Goal: Task Accomplishment & Management: Complete application form

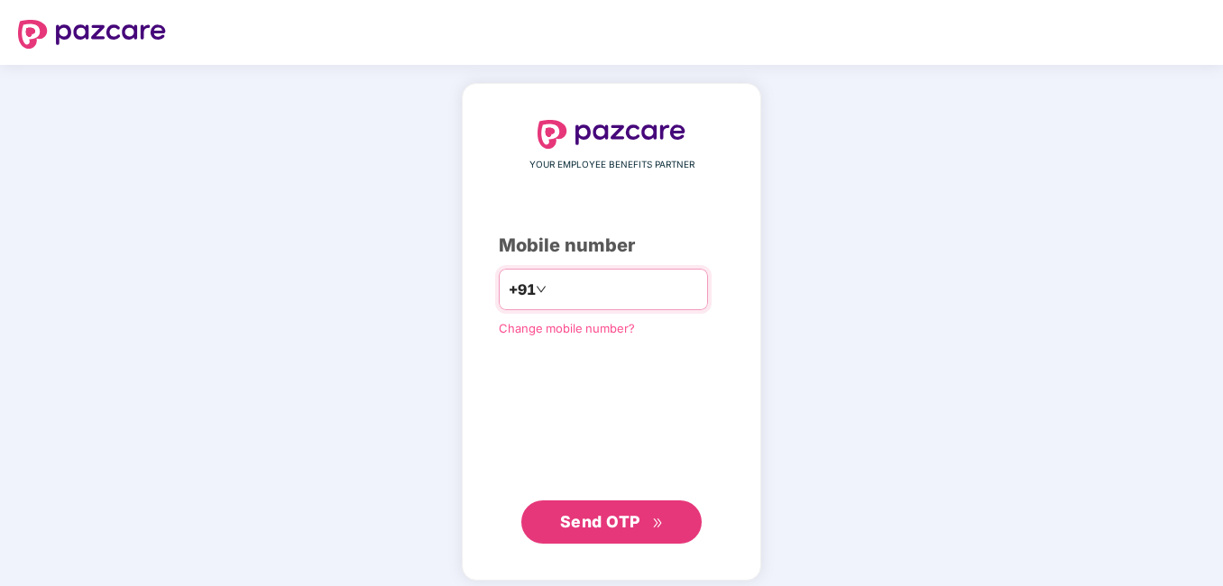
type input "**********"
click at [610, 515] on span "Send OTP" at bounding box center [600, 521] width 80 height 19
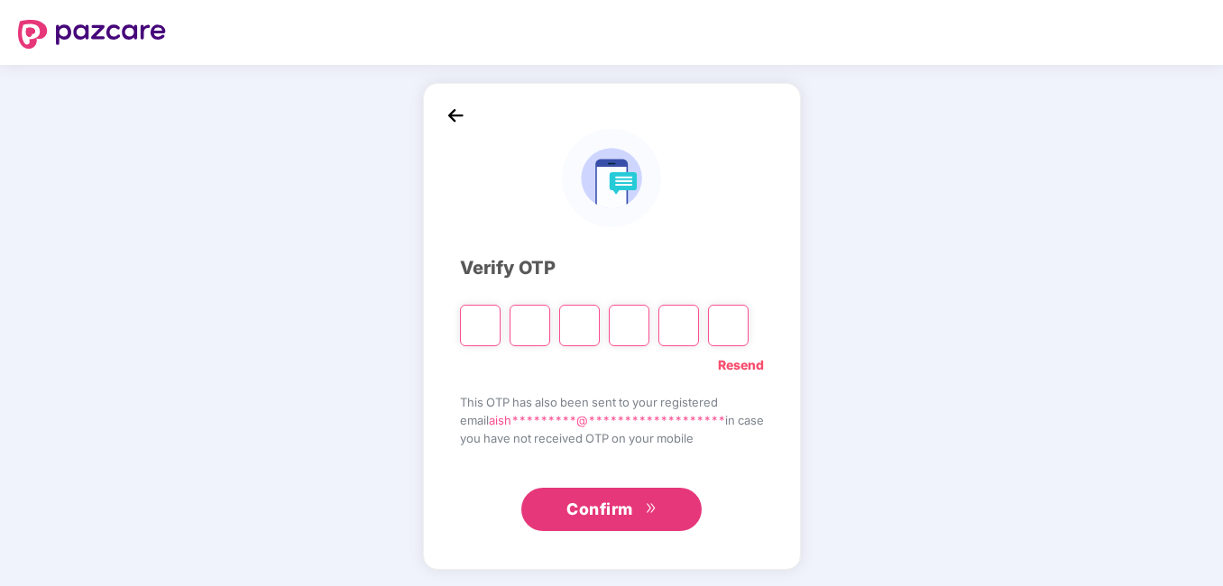
type input "*"
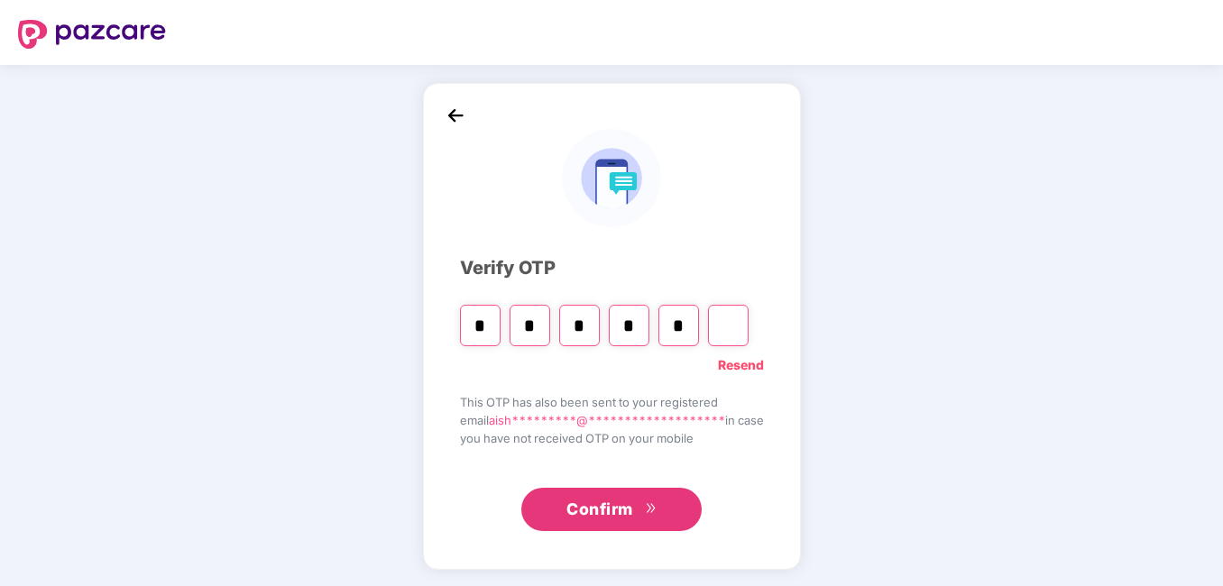
type input "*"
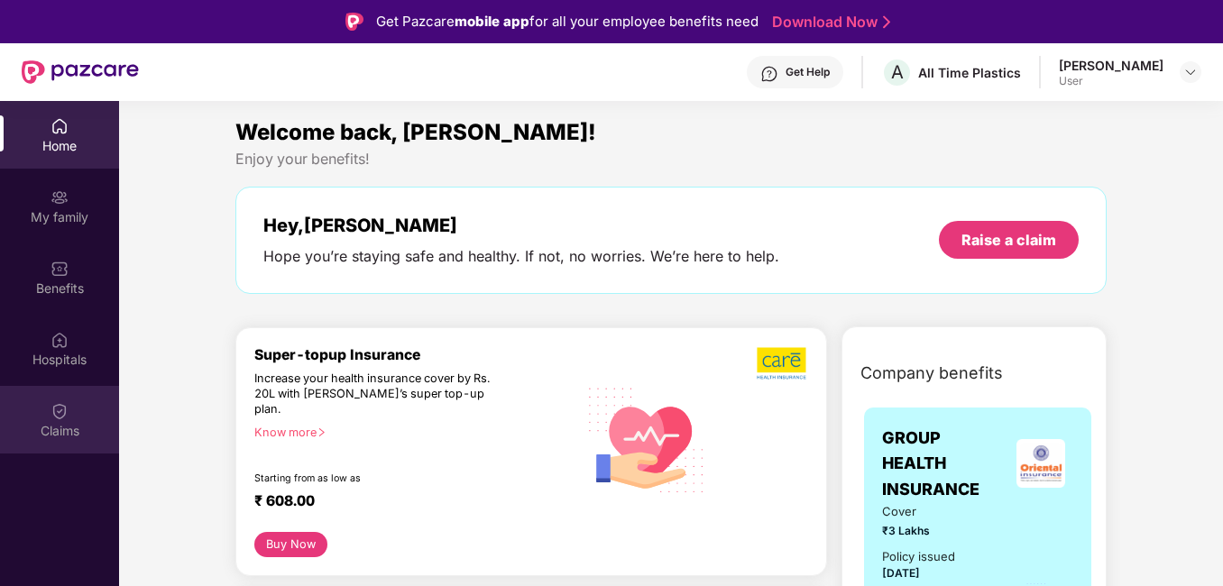
click at [53, 418] on img at bounding box center [59, 411] width 18 height 18
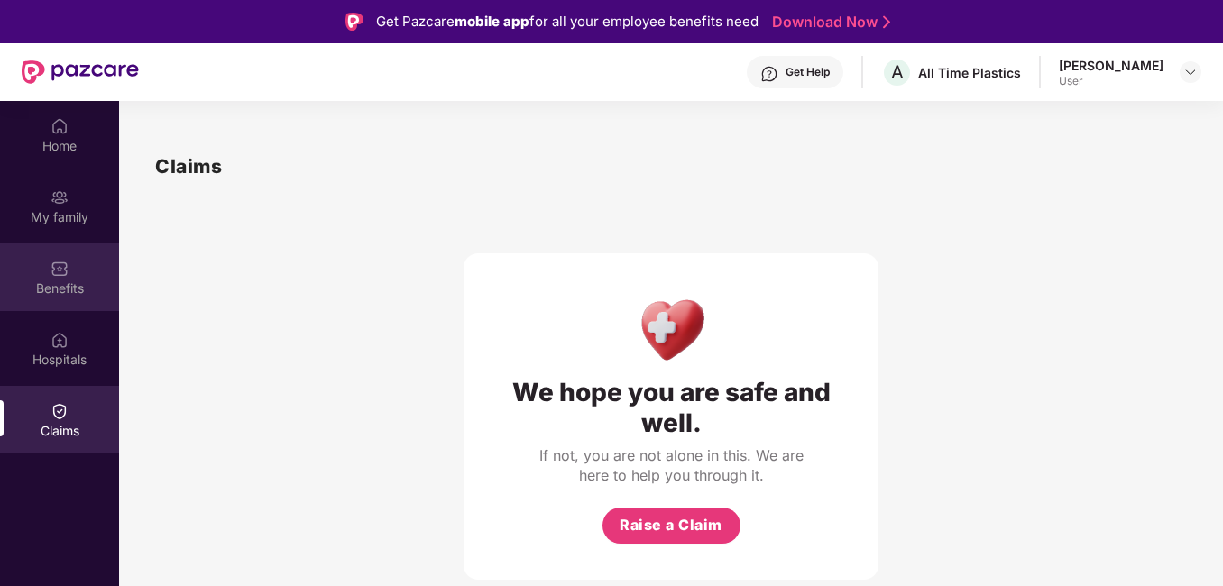
click at [66, 284] on div "Benefits" at bounding box center [59, 288] width 119 height 18
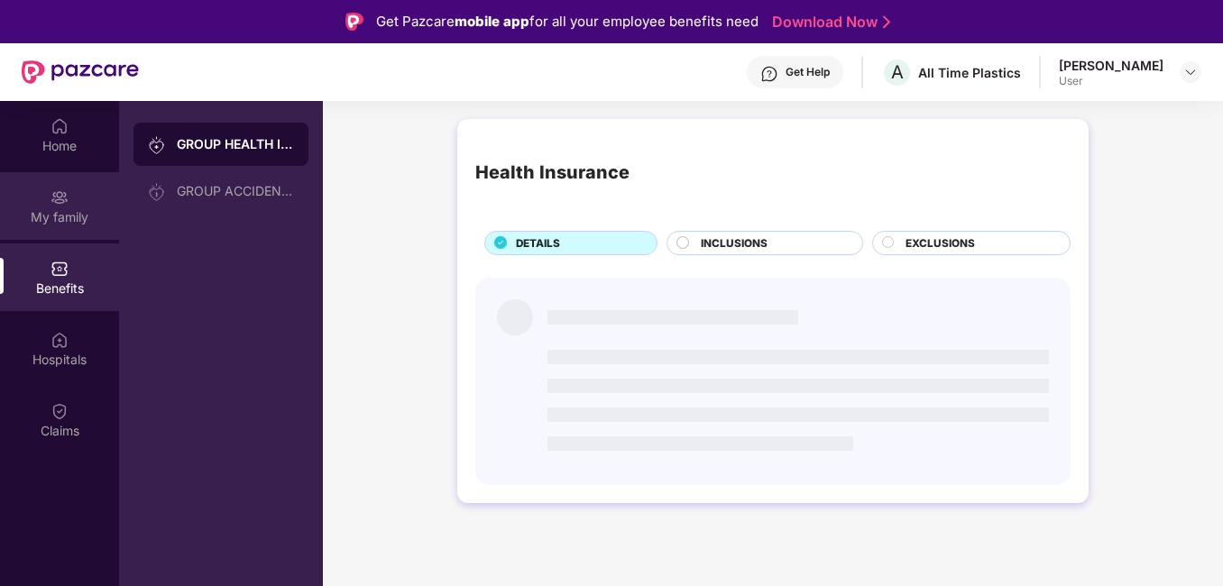
click at [63, 203] on img at bounding box center [59, 197] width 18 height 18
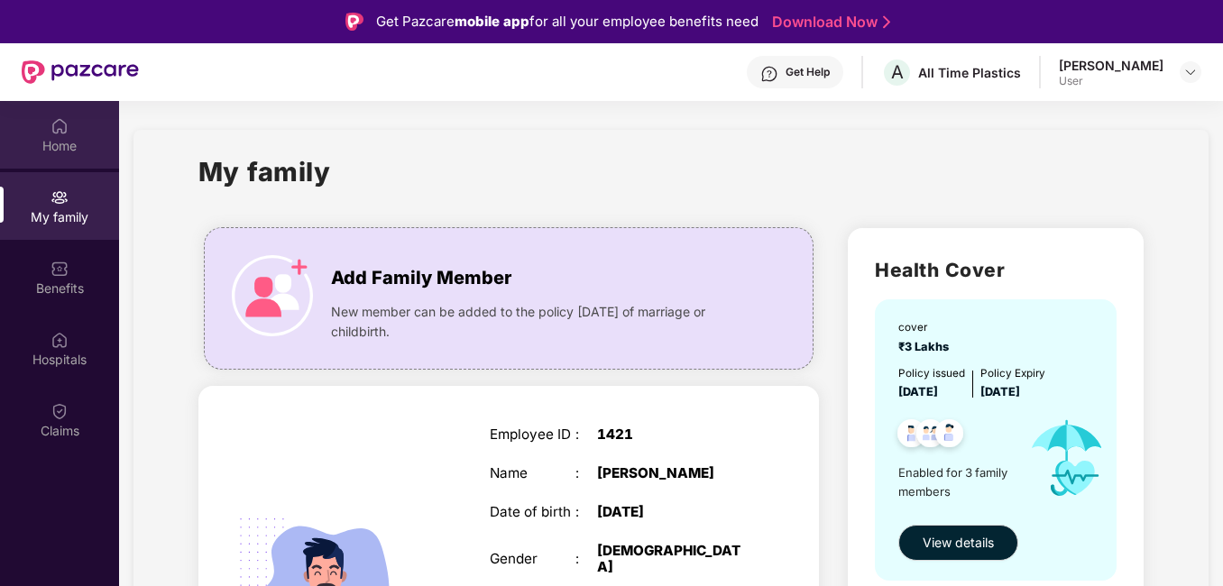
click at [42, 142] on div "Home" at bounding box center [59, 146] width 119 height 18
